Goal: Transaction & Acquisition: Obtain resource

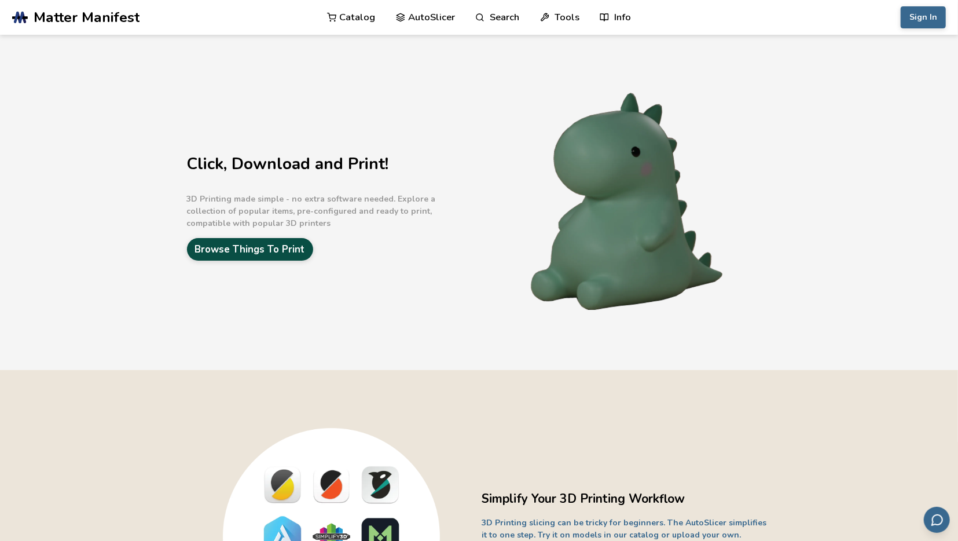
click at [257, 243] on link "Browse Things To Print" at bounding box center [250, 249] width 126 height 23
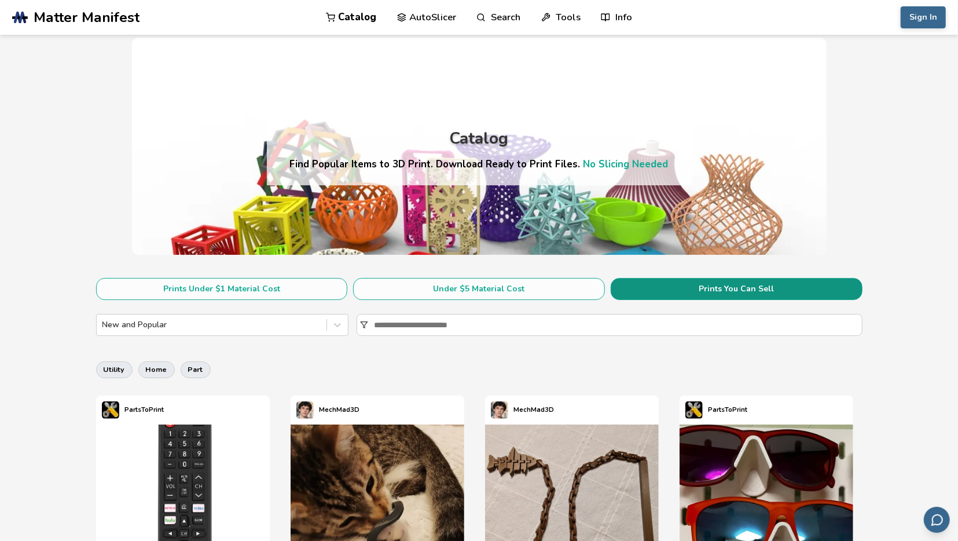
click at [765, 282] on button "Prints You Can Sell" at bounding box center [737, 289] width 252 height 22
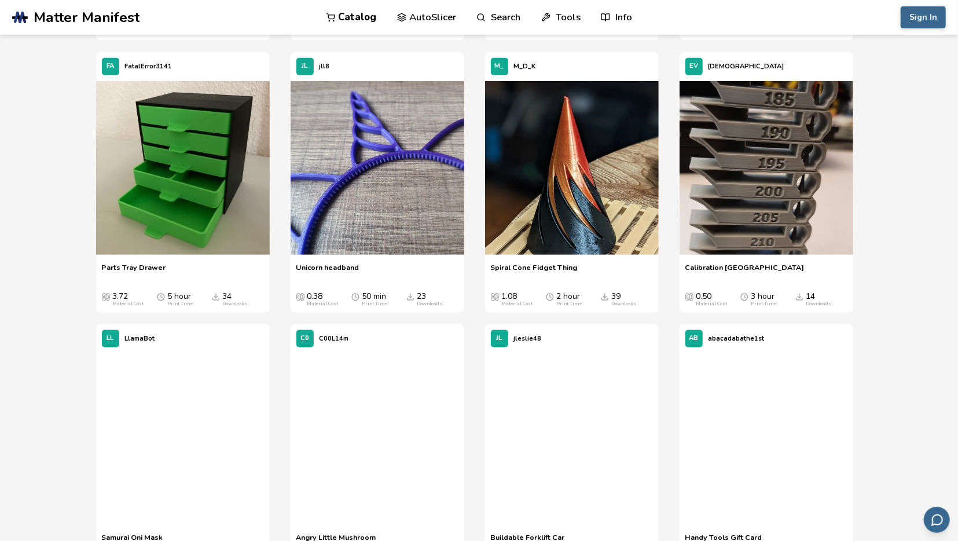
scroll to position [1024, 0]
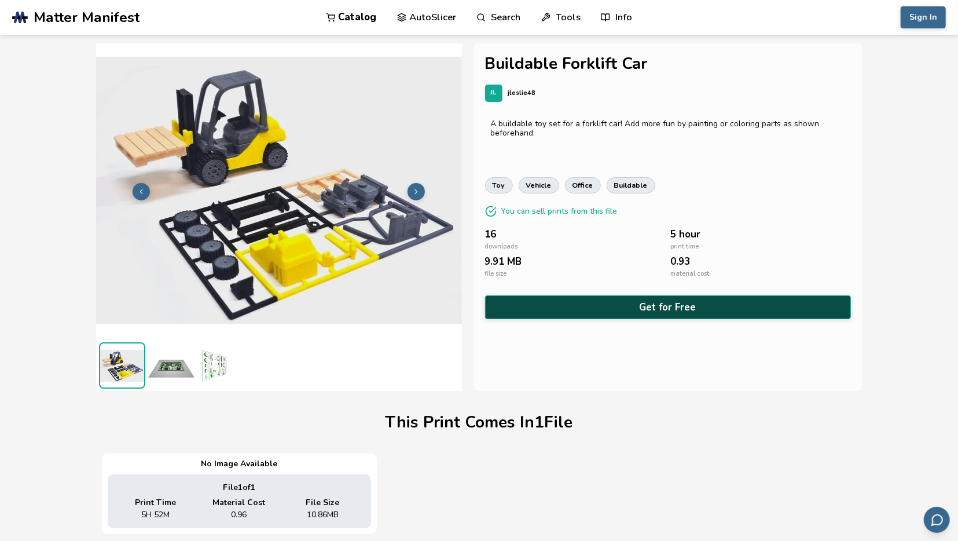
click at [651, 307] on button "Get for Free" at bounding box center [668, 307] width 366 height 24
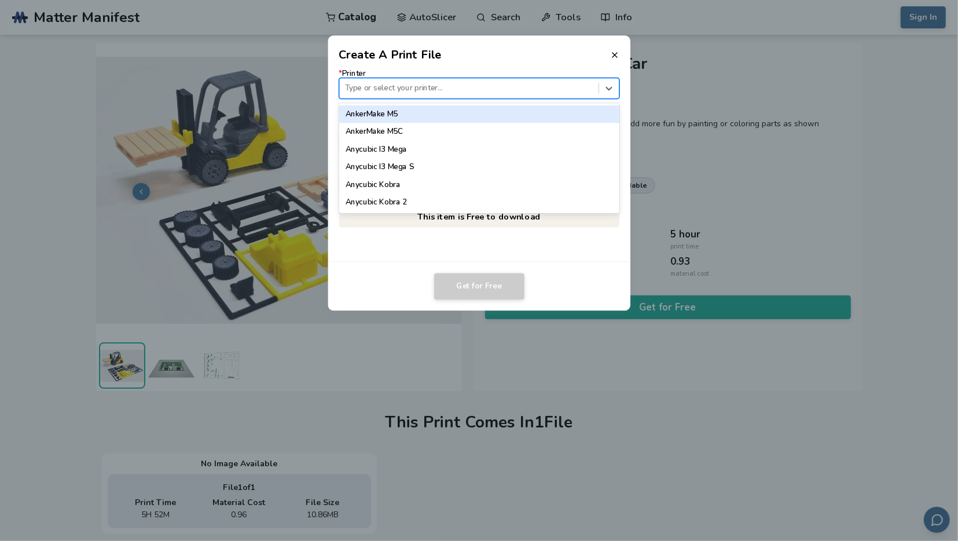
click at [512, 81] on div "Type or select your printer..." at bounding box center [468, 88] width 259 height 16
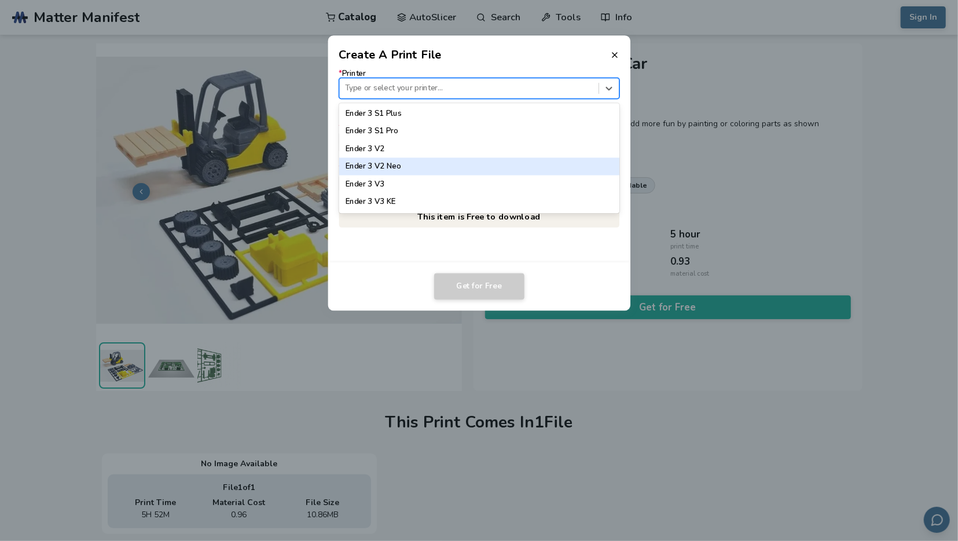
scroll to position [754, 0]
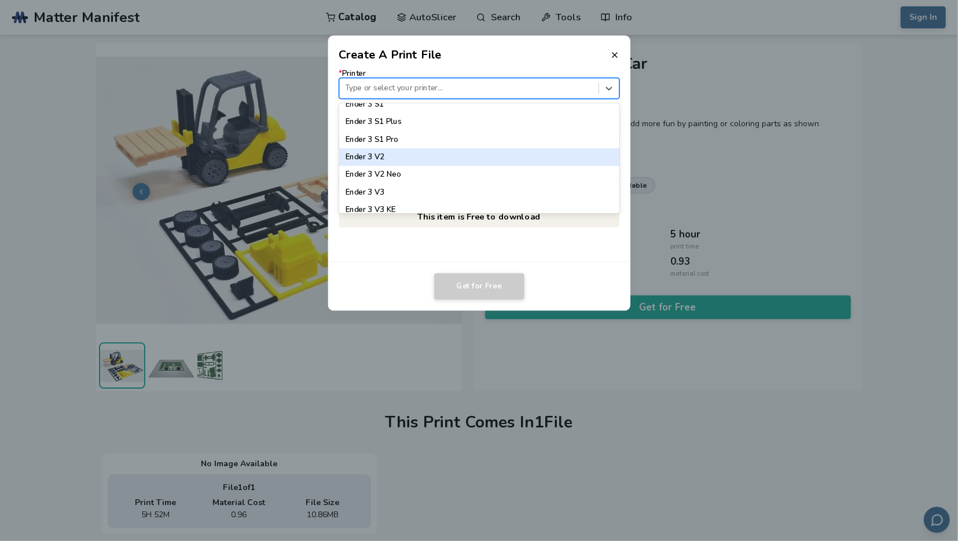
click at [471, 158] on div "Ender 3 V2" at bounding box center [479, 156] width 281 height 17
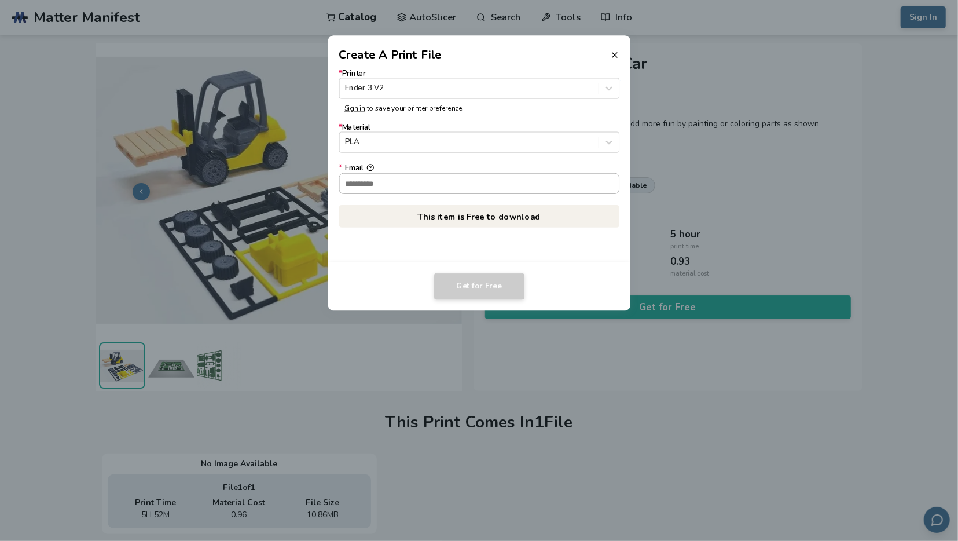
click at [532, 181] on input "* Email" at bounding box center [479, 183] width 280 height 20
click at [404, 184] on input "* Email" at bounding box center [479, 183] width 280 height 20
type input "**********"
click at [493, 284] on button "Get for Free" at bounding box center [479, 286] width 90 height 27
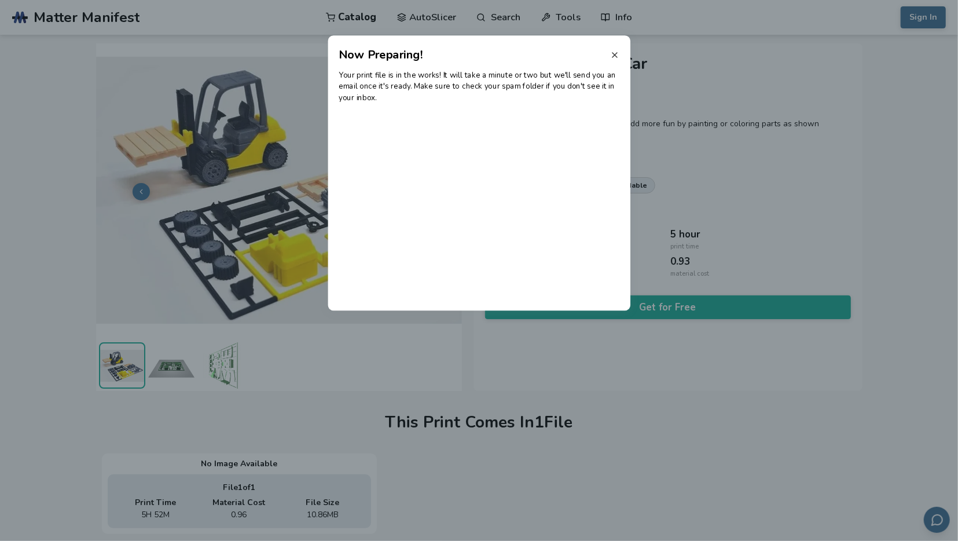
click at [616, 53] on icon at bounding box center [614, 54] width 9 height 9
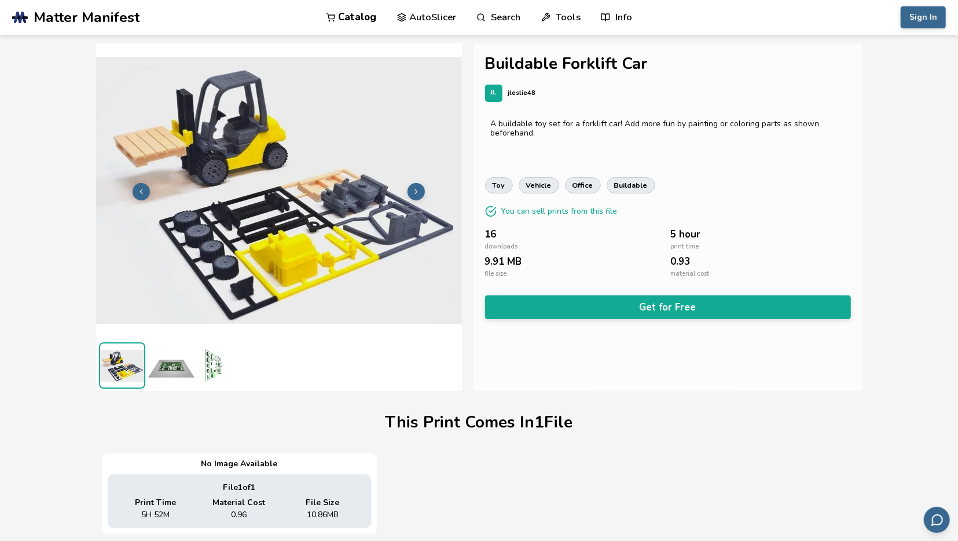
scroll to position [1, 0]
